Goal: Transaction & Acquisition: Purchase product/service

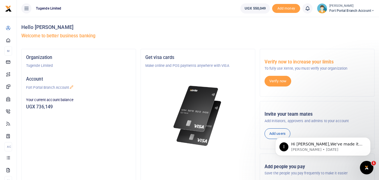
click at [87, 141] on div "Organization Tugende Limited Account Fort Portal Branch Account Your current ac…" at bounding box center [79, 126] width 114 height 154
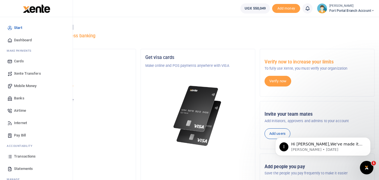
click at [16, 85] on span "Mobile Money" at bounding box center [25, 86] width 22 height 6
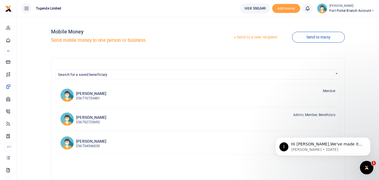
click at [255, 39] on link "Send to a new recipient" at bounding box center [254, 37] width 73 height 10
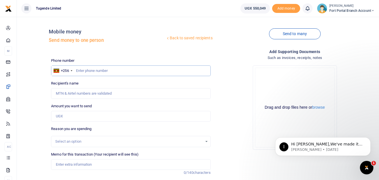
click at [87, 71] on input "text" at bounding box center [130, 70] width 159 height 11
type input "782695224"
type input "James Businge"
type input "782695224"
click at [60, 114] on input "Amount you want to send" at bounding box center [130, 116] width 159 height 11
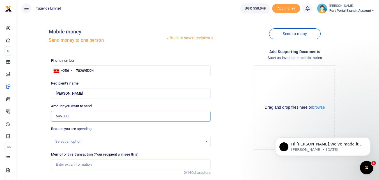
type input "545,000"
click at [204, 142] on div "Select an option" at bounding box center [130, 141] width 159 height 6
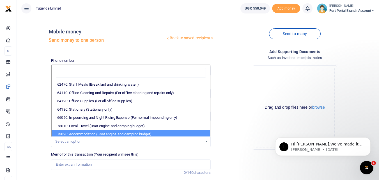
click at [159, 134] on li "73020: Accommodation (Boat engine and camping budget)" at bounding box center [131, 134] width 158 height 8
select select "29"
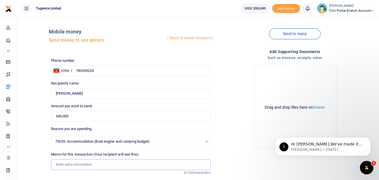
click at [69, 165] on input "Memo for this transaction (Your recipient will see this)" at bounding box center [130, 164] width 159 height 11
type input "T"
paste input "TLUG-016797"
click at [56, 163] on input "TLUG-016797" at bounding box center [130, 164] width 159 height 11
click at [80, 163] on input "TLUG-016797" at bounding box center [130, 164] width 159 height 11
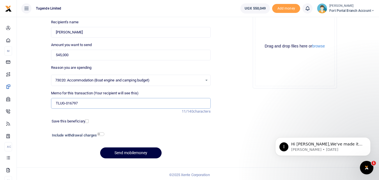
scroll to position [63, 0]
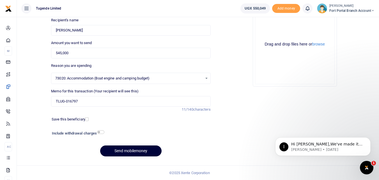
click at [132, 152] on button "Send mobilemoney" at bounding box center [130, 150] width 61 height 11
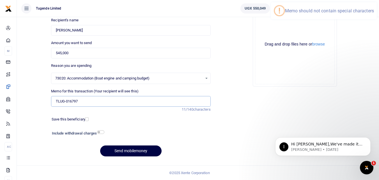
click at [65, 102] on input "TLUG-016797" at bounding box center [130, 101] width 159 height 11
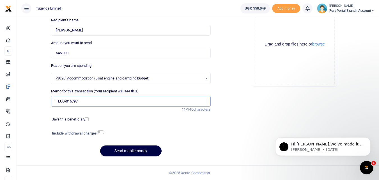
click at [66, 102] on input "TLUG-016797" at bounding box center [130, 101] width 159 height 11
click at [56, 100] on input "TLUG016797" at bounding box center [130, 101] width 159 height 11
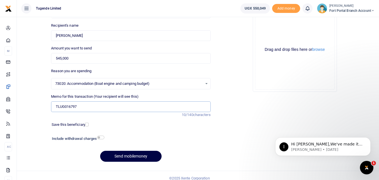
scroll to position [61, 0]
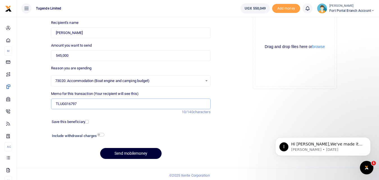
type input "TLUG016797"
click at [135, 157] on button "Send mobilemoney" at bounding box center [130, 153] width 61 height 11
